Goal: Information Seeking & Learning: Understand process/instructions

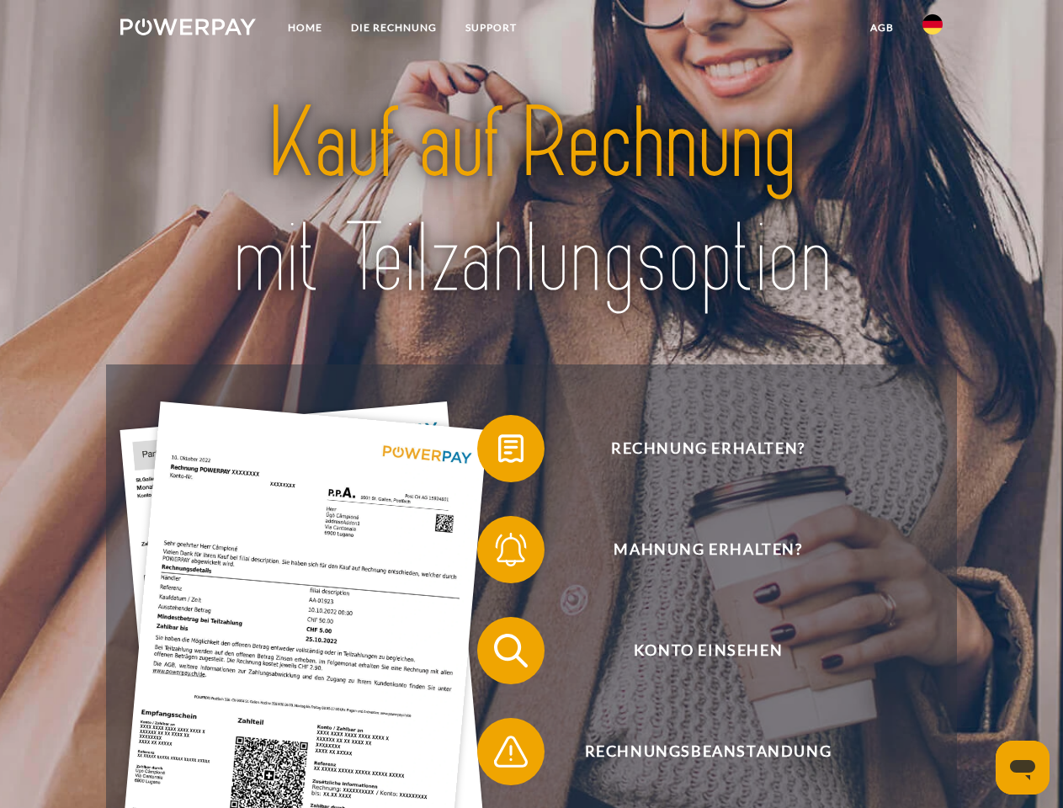
click at [188, 29] on img at bounding box center [188, 27] width 136 height 17
click at [933, 29] on img at bounding box center [933, 24] width 20 height 20
click at [882, 28] on link "agb" at bounding box center [882, 28] width 52 height 30
click at [498, 452] on span at bounding box center [486, 449] width 84 height 84
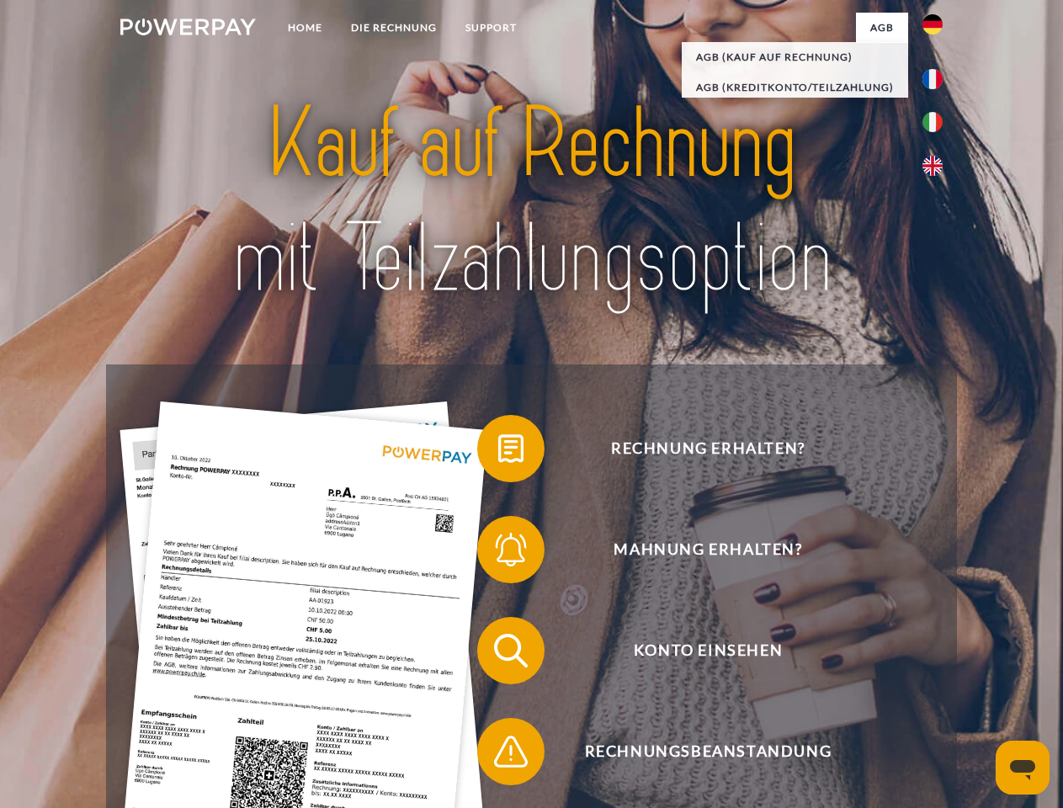
click at [498, 553] on span at bounding box center [486, 550] width 84 height 84
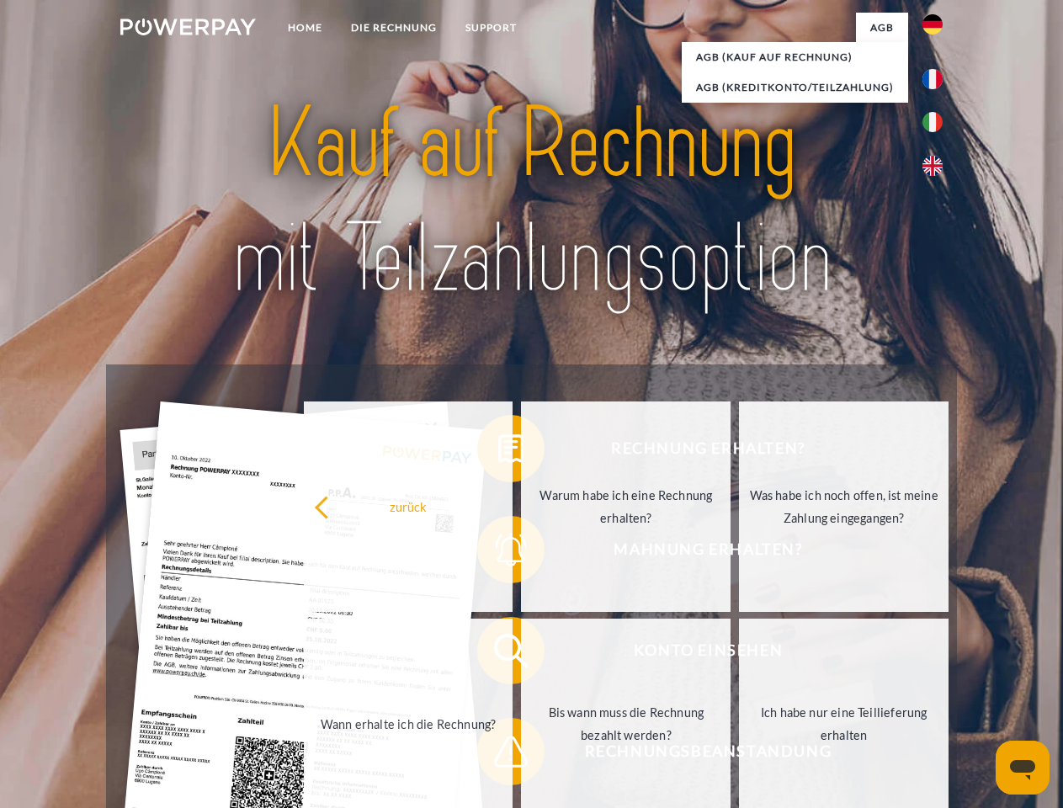
click at [521, 654] on link "Bis wann muss die Rechnung bezahlt werden?" at bounding box center [626, 724] width 210 height 210
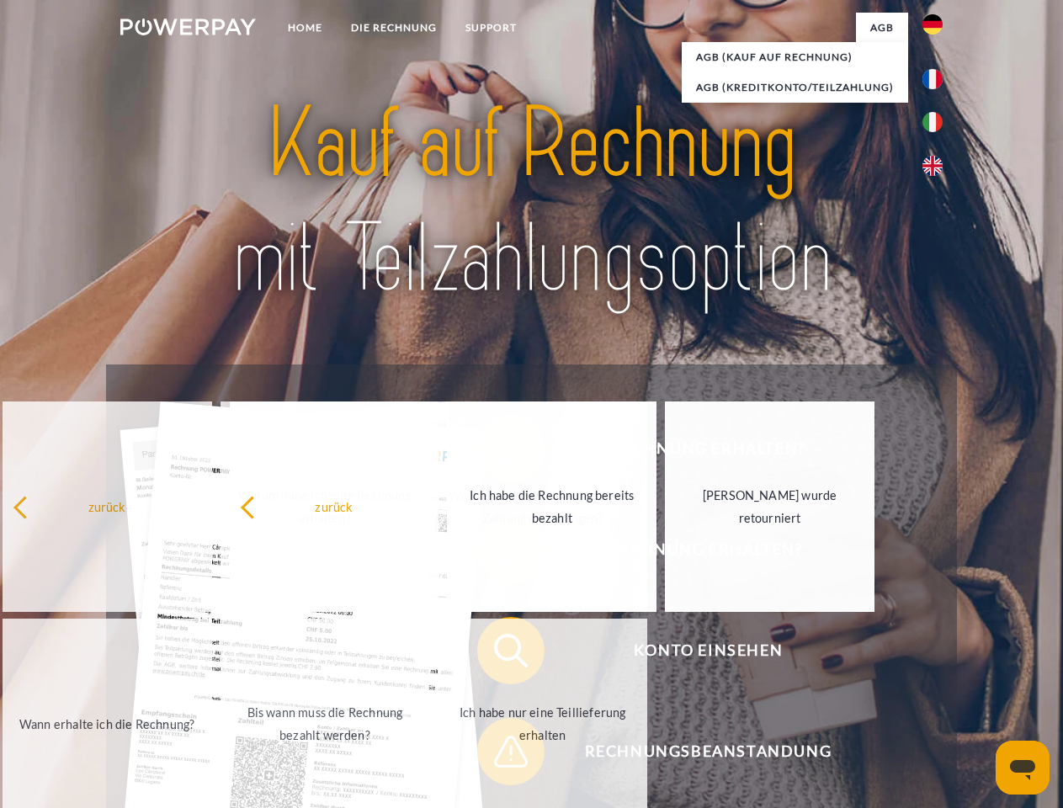
click at [498, 755] on span at bounding box center [486, 752] width 84 height 84
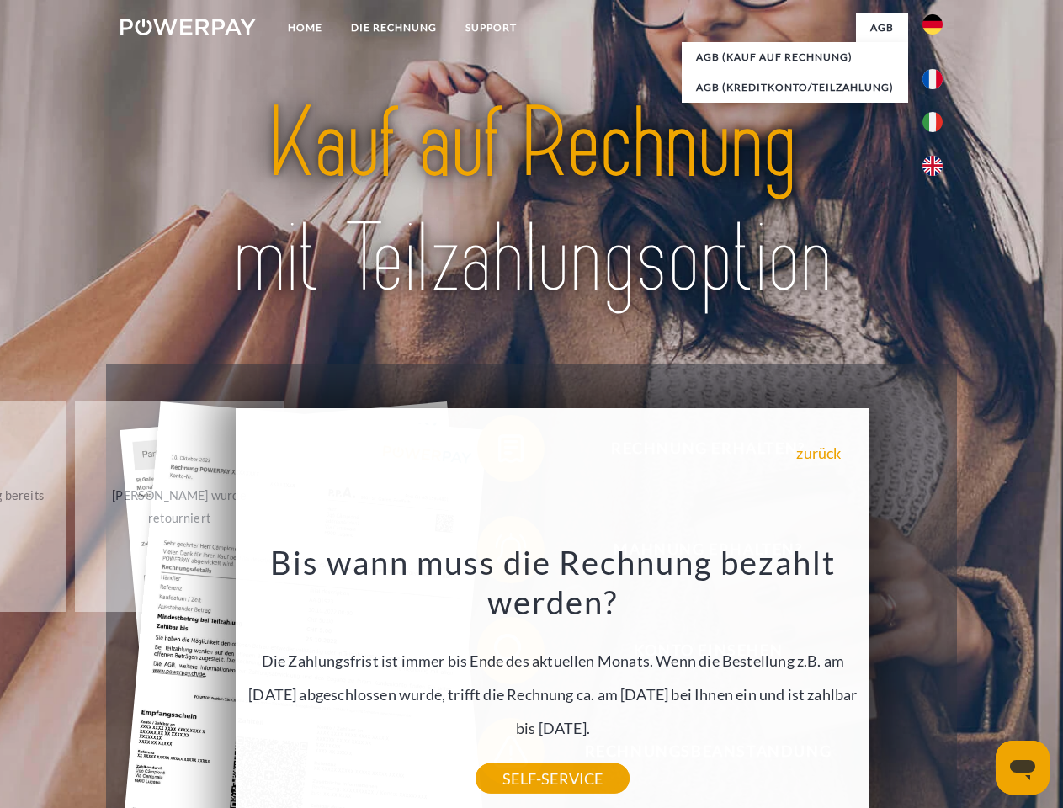
click at [1023, 768] on icon "Messaging-Fenster öffnen" at bounding box center [1022, 770] width 25 height 20
